Goal: Download file/media

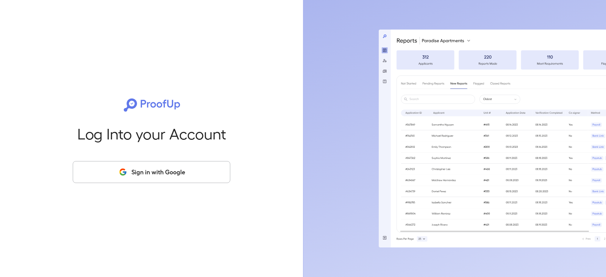
click at [182, 173] on button "Sign in with Google" at bounding box center [152, 172] width 158 height 22
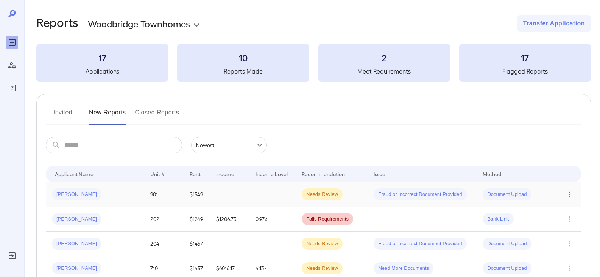
click at [569, 192] on icon "Row Actions" at bounding box center [570, 194] width 8 height 9
click at [57, 197] on div at bounding box center [300, 138] width 600 height 277
click at [67, 199] on div "[PERSON_NAME]" at bounding box center [77, 194] width 50 height 12
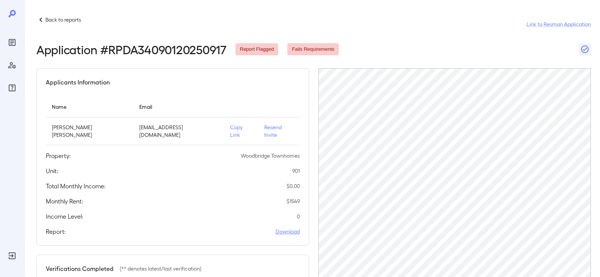
click at [286, 228] on link "Download" at bounding box center [288, 232] width 24 height 8
